Goal: Task Accomplishment & Management: Use online tool/utility

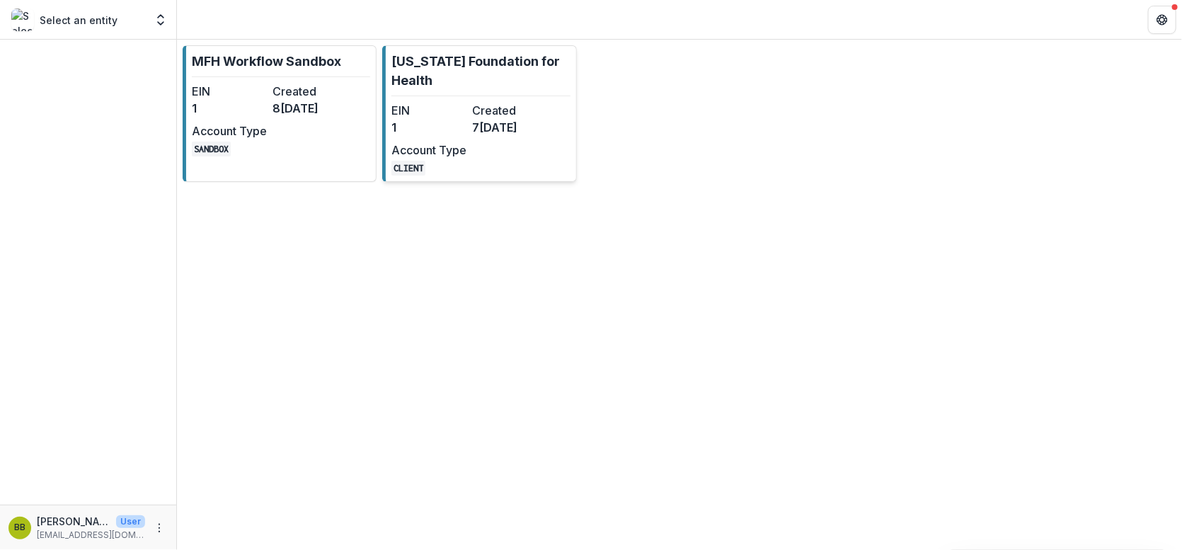
click at [459, 131] on dd "1" at bounding box center [428, 127] width 75 height 17
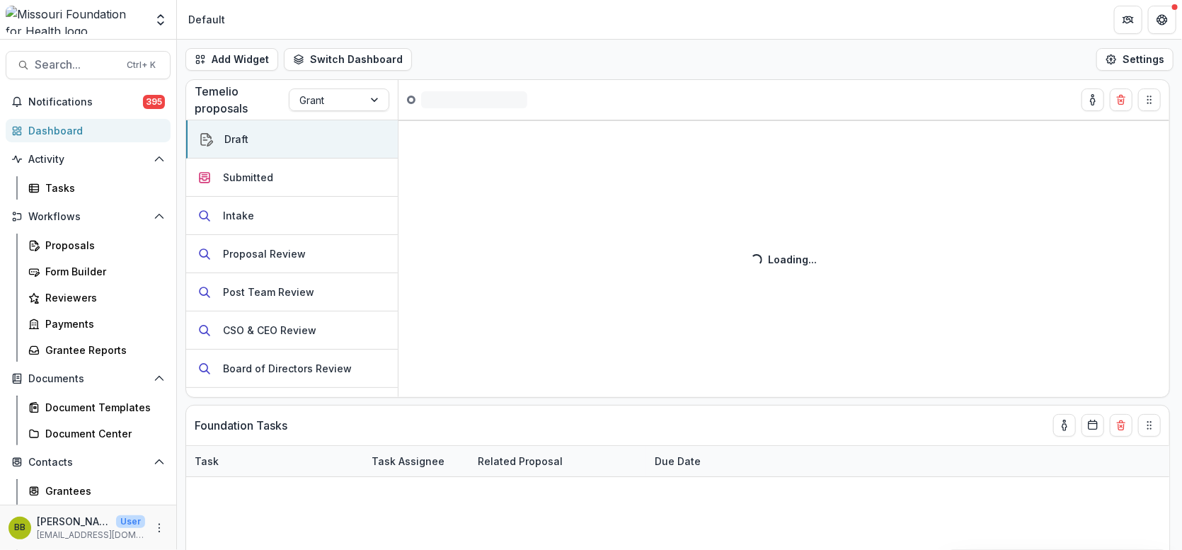
click at [81, 173] on div "Activity Tasks" at bounding box center [88, 174] width 176 height 52
click at [49, 189] on div "Tasks" at bounding box center [102, 187] width 114 height 15
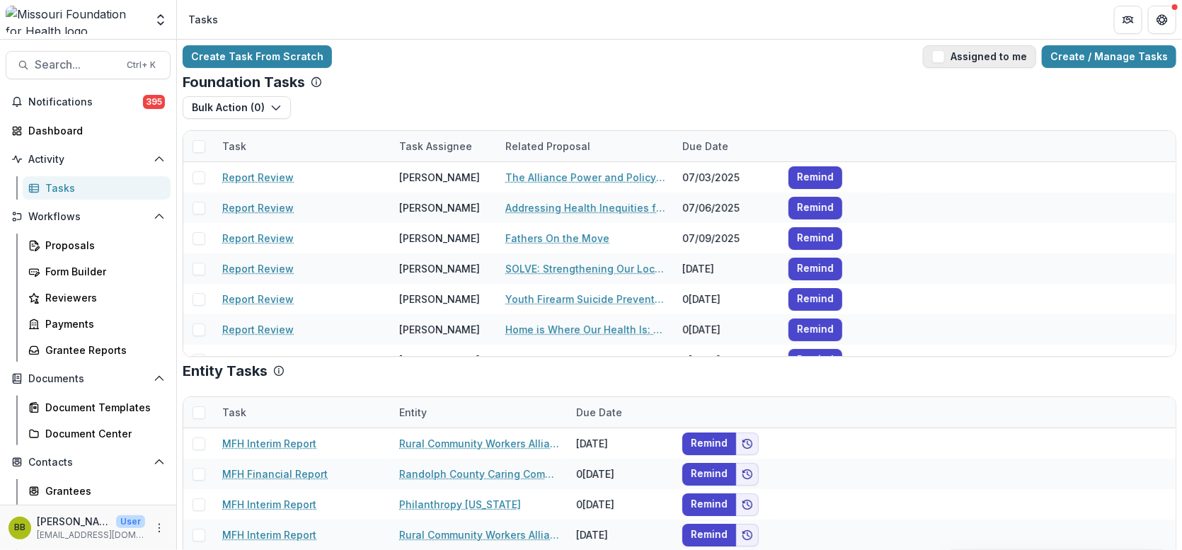
click at [943, 56] on span "button" at bounding box center [938, 56] width 13 height 13
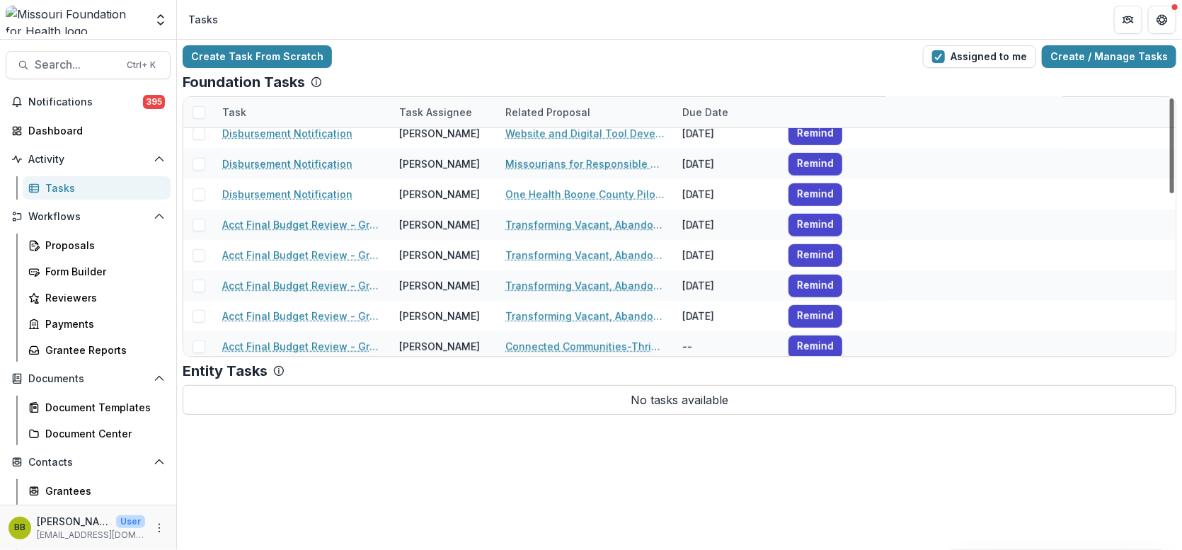
scroll to position [441, 0]
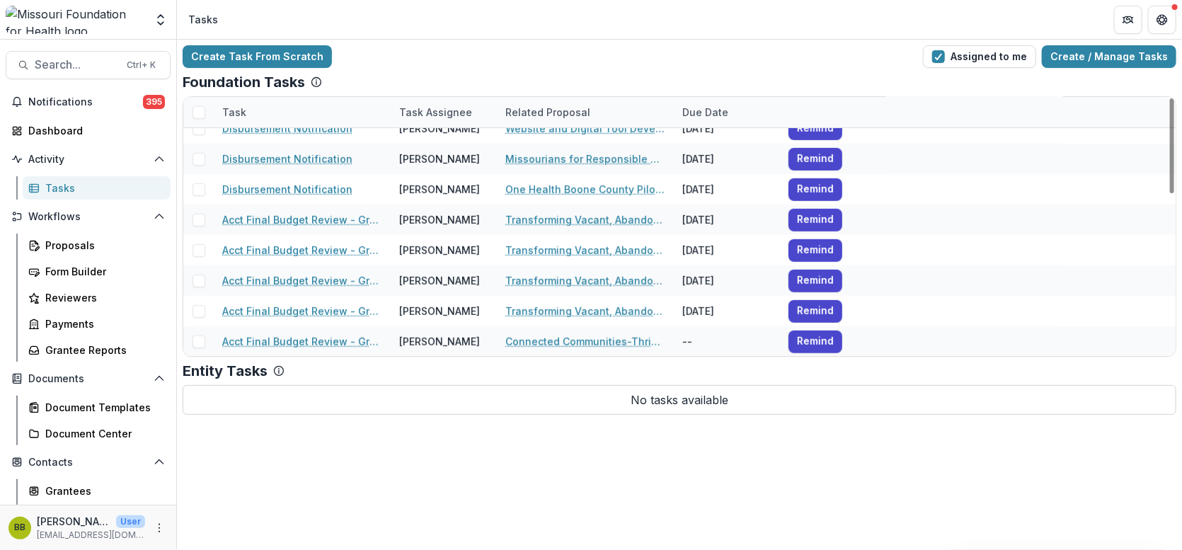
drag, startPoint x: 1174, startPoint y: 112, endPoint x: 1179, endPoint y: 287, distance: 175.6
click at [1174, 193] on div at bounding box center [1172, 145] width 4 height 95
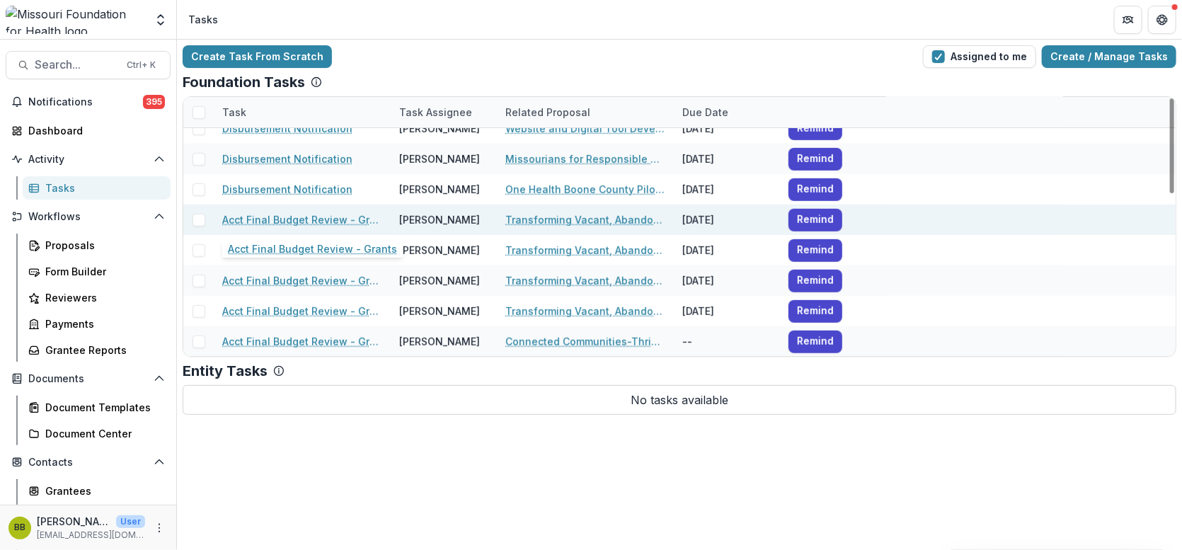
click at [296, 217] on link "Acct Final Budget Review - Grants" at bounding box center [302, 219] width 160 height 15
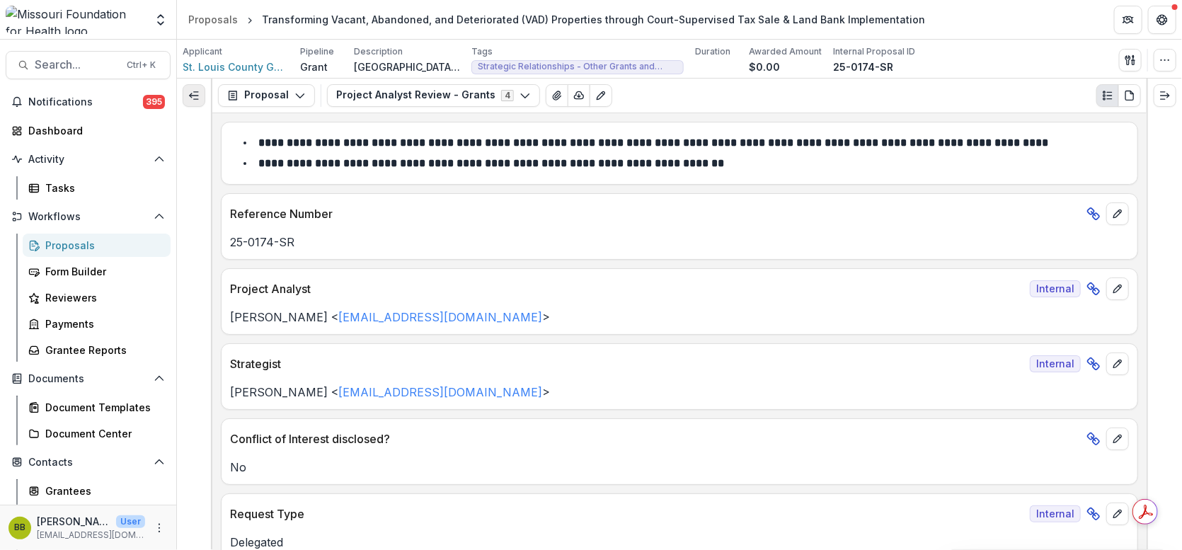
click at [195, 96] on icon "Expand left" at bounding box center [193, 95] width 11 height 11
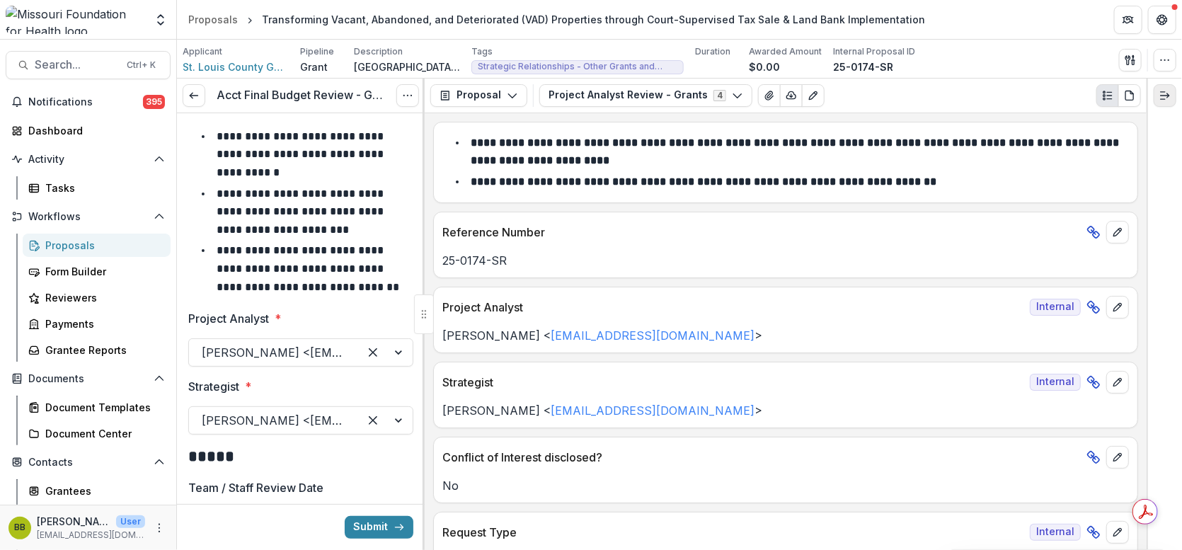
click at [1165, 99] on icon "Expand right" at bounding box center [1164, 95] width 11 height 11
click at [1181, 263] on div at bounding box center [1164, 314] width 35 height 471
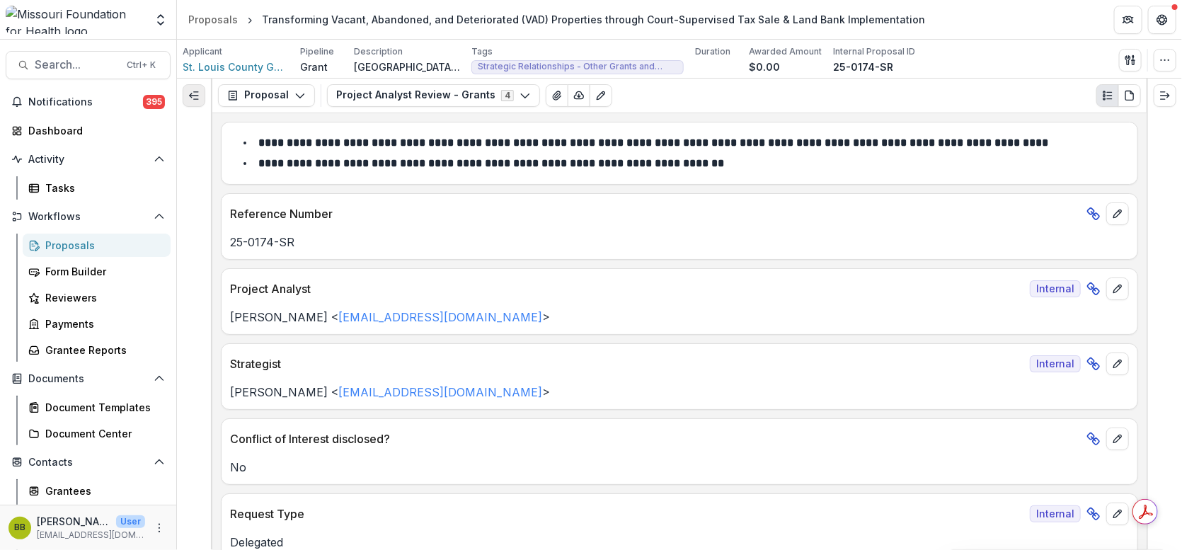
click at [194, 97] on icon "Expand left" at bounding box center [193, 95] width 11 height 11
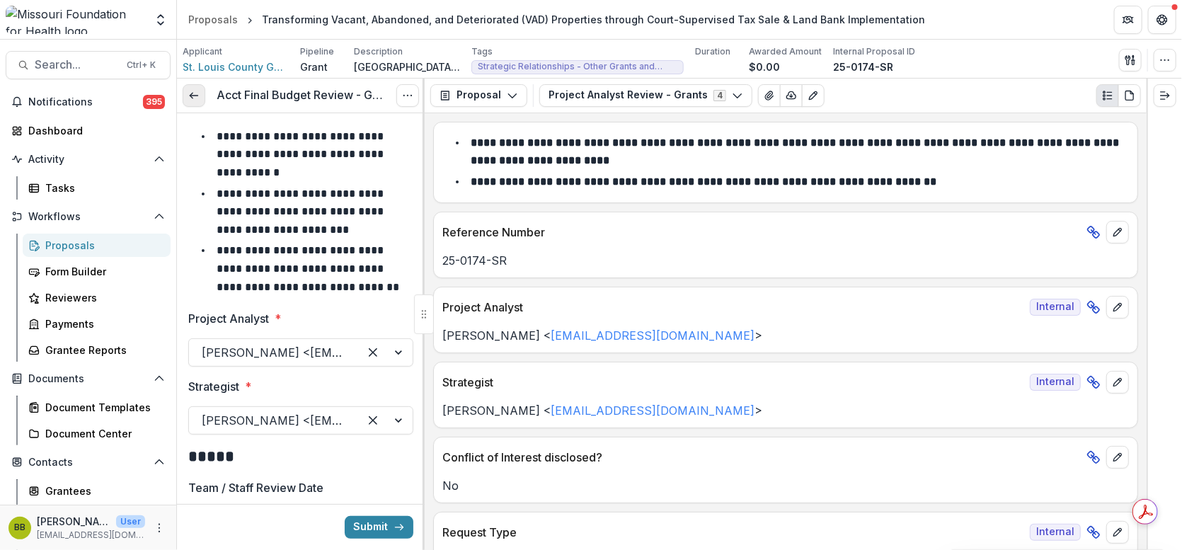
click at [195, 98] on icon at bounding box center [193, 95] width 11 height 11
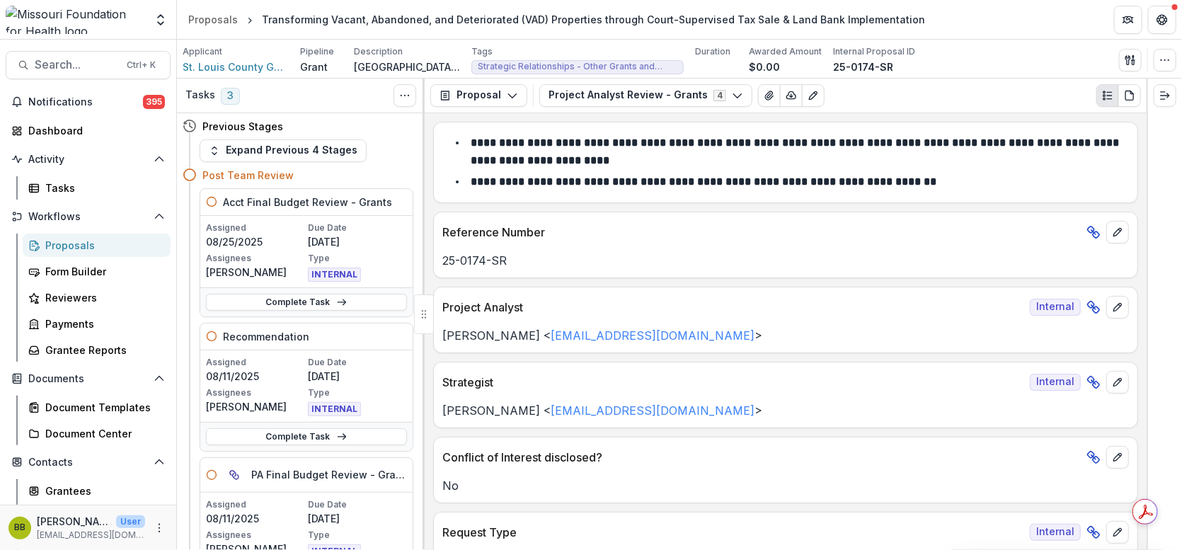
drag, startPoint x: 420, startPoint y: 221, endPoint x: 420, endPoint y: 234, distance: 12.8
click at [420, 234] on div "Previous Stages Expand Previous 4 Stages Post Team Review Acct Final Budget Rev…" at bounding box center [301, 331] width 248 height 437
click at [359, 298] on link "Complete Task" at bounding box center [306, 302] width 201 height 17
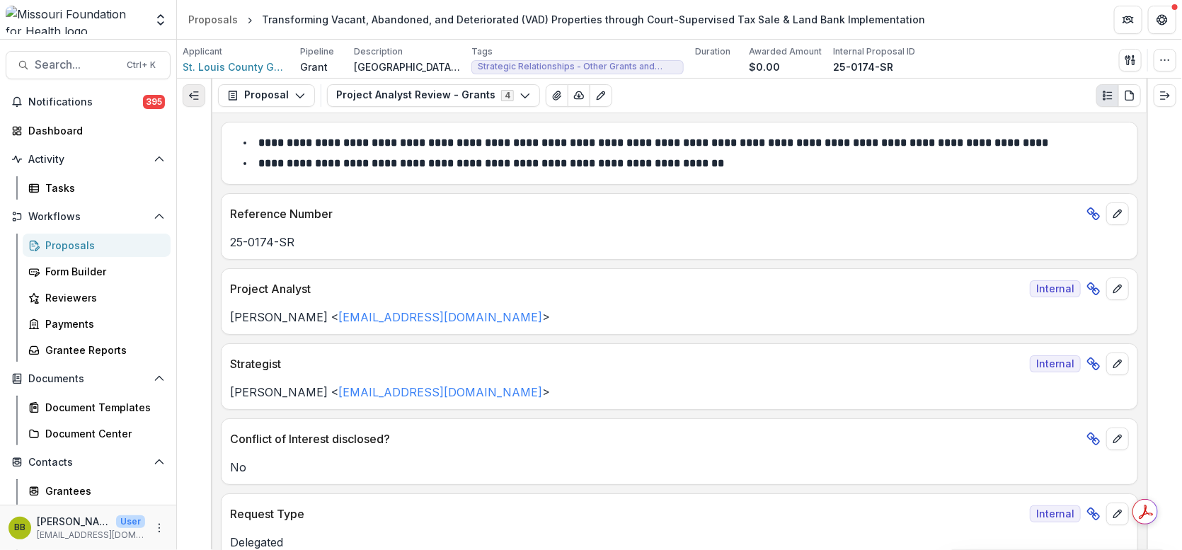
click at [191, 91] on icon "Expand left" at bounding box center [193, 95] width 11 height 11
